Goal: Task Accomplishment & Management: Complete application form

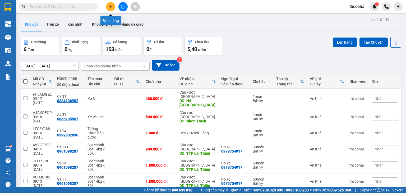
click at [111, 8] on icon "plus" at bounding box center [111, 6] width 0 height 3
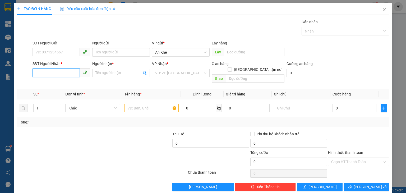
click at [61, 73] on input "SĐT Người Nhận *" at bounding box center [56, 72] width 47 height 8
type input "0917762621"
click at [69, 86] on div "0917762621 - C.Quỳnh" at bounding box center [60, 83] width 51 height 6
type input "C.Quỳnh"
type input "0917762621"
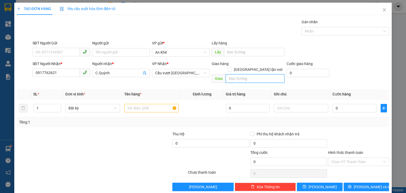
click at [251, 74] on input "text" at bounding box center [255, 78] width 59 height 8
type input "Long Thành"
type input "2"
click at [58, 106] on icon "up" at bounding box center [58, 106] width 2 height 1
click at [132, 104] on input "text" at bounding box center [151, 108] width 54 height 8
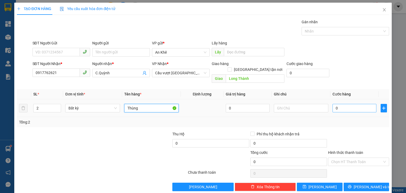
type input "Thùng"
click at [345, 104] on input "0" at bounding box center [355, 108] width 44 height 8
type input "1"
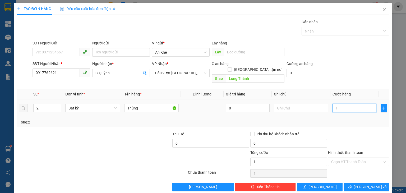
type input "13"
type input "130"
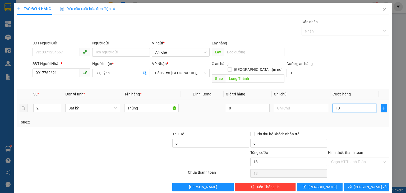
type input "130"
type input "130.000"
click at [382, 106] on icon "plus" at bounding box center [384, 108] width 4 height 4
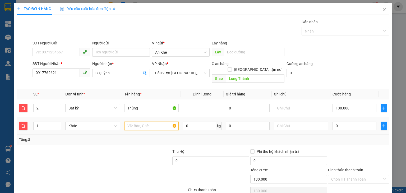
click at [137, 122] on input "text" at bounding box center [151, 126] width 54 height 8
type input "Bao"
click at [344, 121] on div "0" at bounding box center [355, 126] width 44 height 11
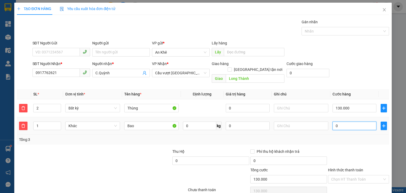
click at [344, 122] on input "0" at bounding box center [355, 126] width 44 height 8
type input "130.007"
type input "7"
type input "130.070"
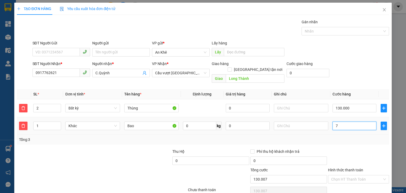
type input "130.070"
type input "70"
type input "130.700"
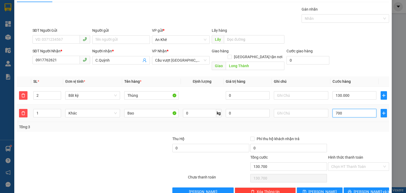
scroll to position [20, 0]
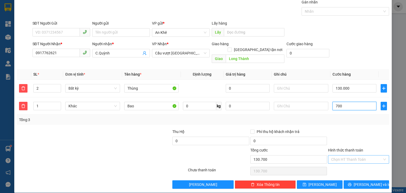
type input "700"
type input "830.000"
type input "700.000"
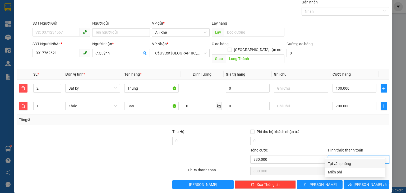
click at [345, 156] on input "Hình thức thanh toán" at bounding box center [356, 159] width 51 height 8
click at [344, 164] on div "Tại văn phòng" at bounding box center [355, 164] width 54 height 6
type input "0"
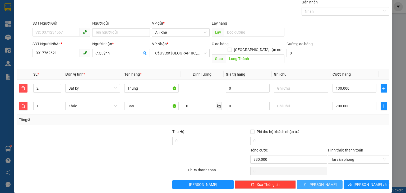
click at [325, 180] on button "[PERSON_NAME]" at bounding box center [320, 184] width 46 height 8
type input "1"
type input "0"
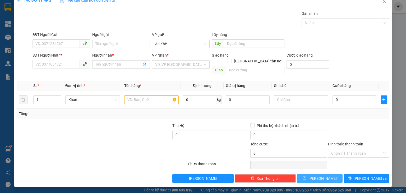
scroll to position [2, 0]
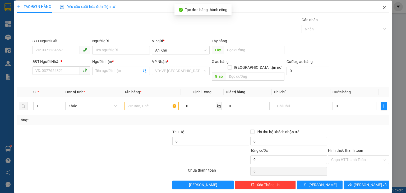
click at [383, 7] on icon "close" at bounding box center [384, 7] width 3 height 3
